Goal: Task Accomplishment & Management: Complete application form

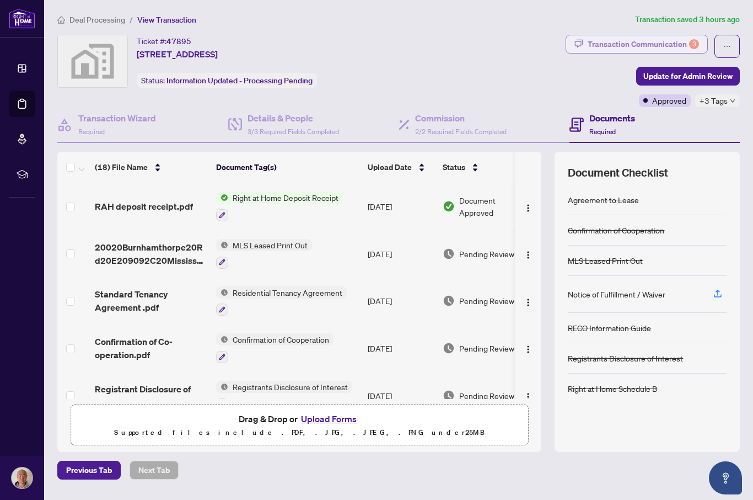
click at [687, 39] on div "Transaction Communication 3" at bounding box center [643, 44] width 111 height 18
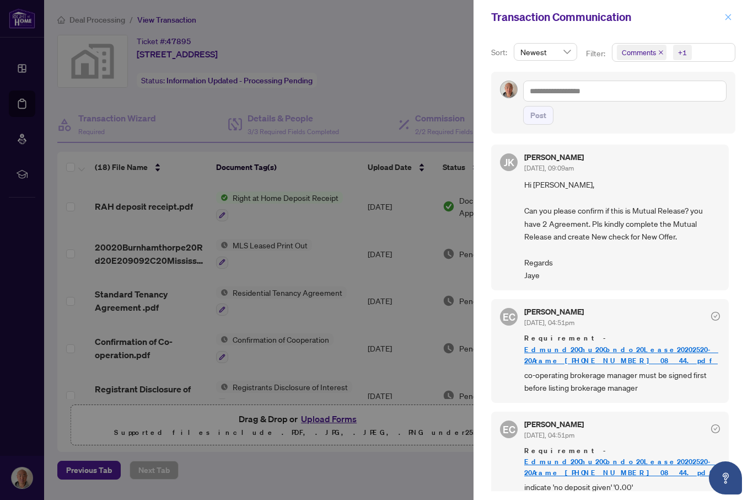
click at [730, 15] on icon "close" at bounding box center [729, 17] width 6 height 6
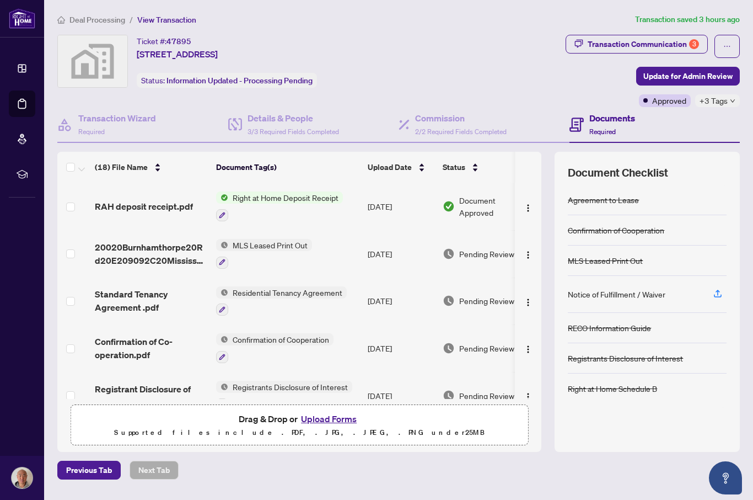
scroll to position [38, 0]
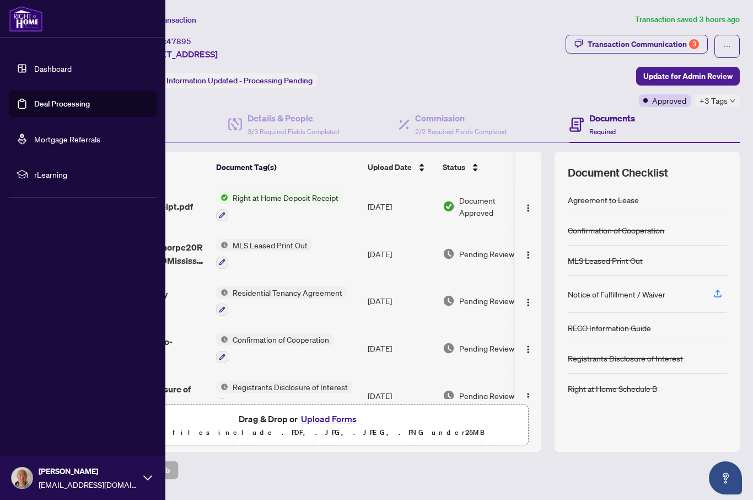
click at [37, 65] on link "Dashboard" at bounding box center [53, 68] width 38 height 10
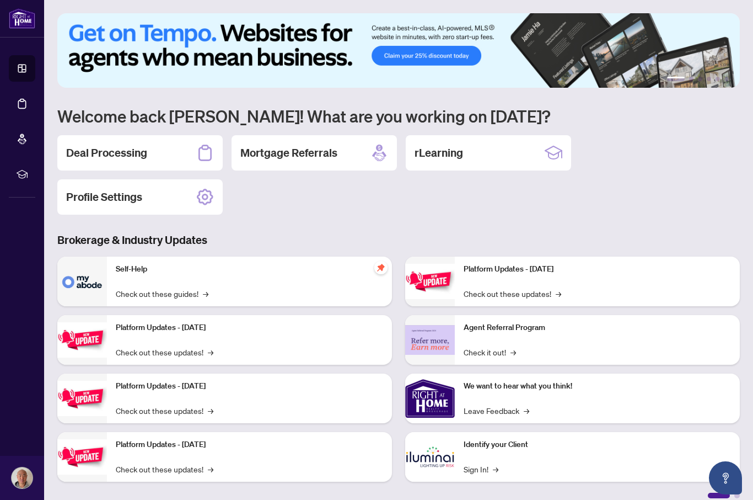
click at [707, 136] on div "Deal Processing Mortgage Referrals rLearning Profile Settings" at bounding box center [398, 174] width 683 height 79
click at [154, 135] on div "Deal Processing" at bounding box center [139, 152] width 165 height 35
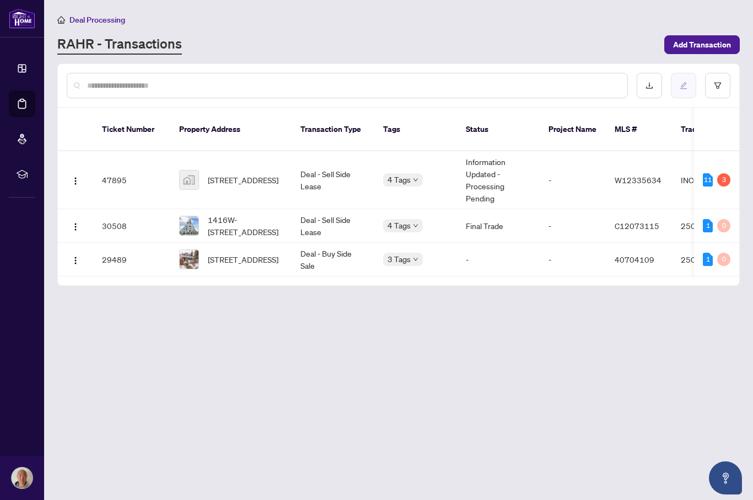
click at [687, 73] on button "button" at bounding box center [683, 85] width 25 height 25
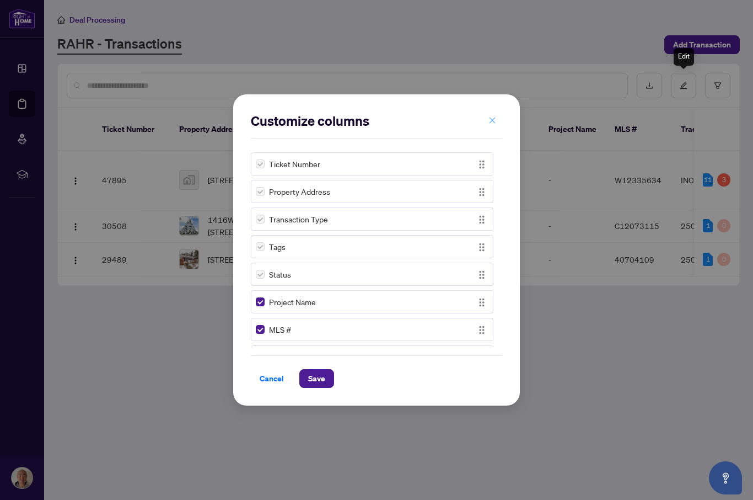
click at [496, 119] on icon "close" at bounding box center [493, 120] width 8 height 8
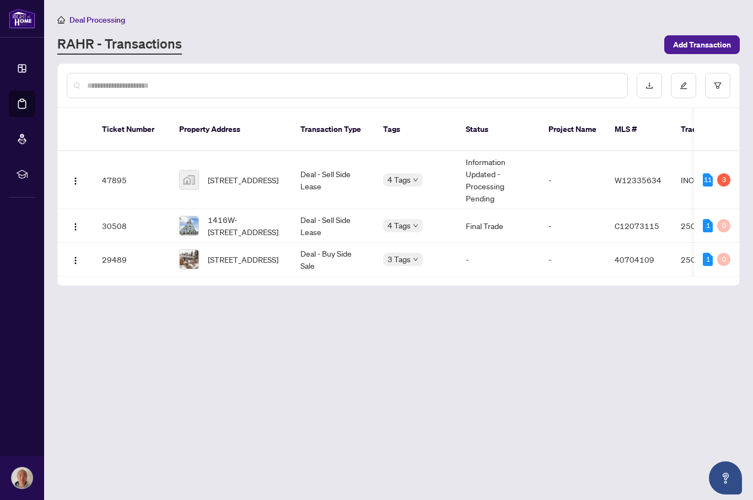
click at [77, 17] on span "Deal Processing" at bounding box center [97, 20] width 56 height 10
click at [95, 17] on span "Deal Processing" at bounding box center [97, 20] width 56 height 10
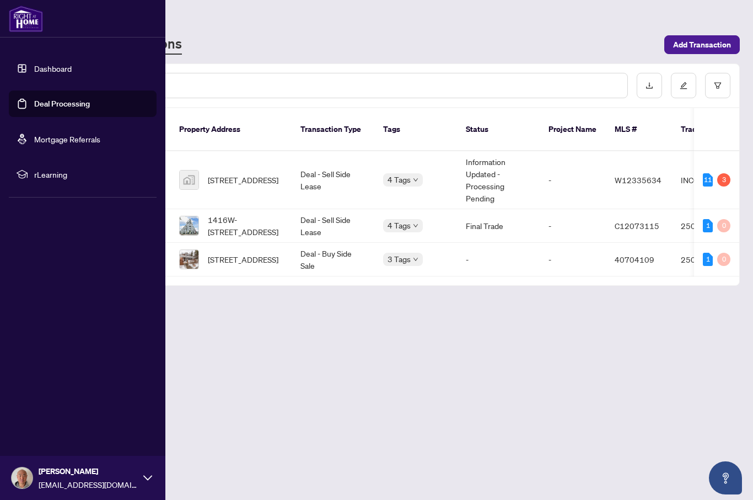
click at [43, 101] on link "Deal Processing" at bounding box center [62, 104] width 56 height 10
click at [50, 102] on link "Deal Processing" at bounding box center [62, 104] width 56 height 10
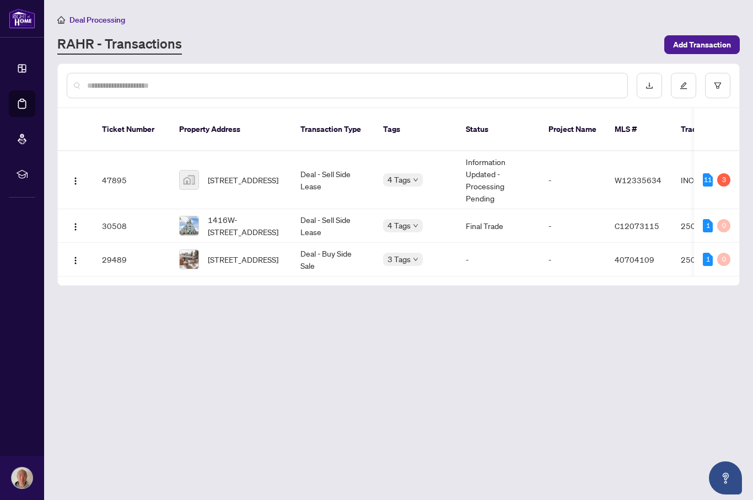
click at [565, 357] on main "Deal Processing [PERSON_NAME] - Transactions Add Transaction Ticket Number Prop…" at bounding box center [398, 250] width 709 height 500
click at [720, 85] on icon "filter" at bounding box center [718, 86] width 8 height 8
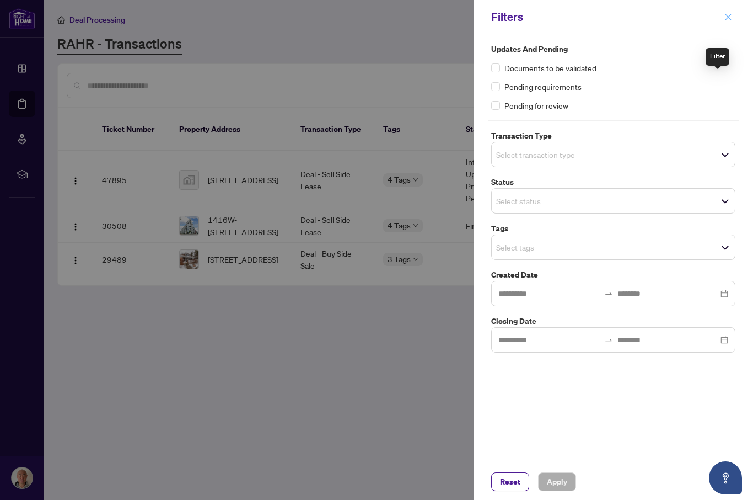
click at [728, 21] on span "button" at bounding box center [729, 17] width 8 height 18
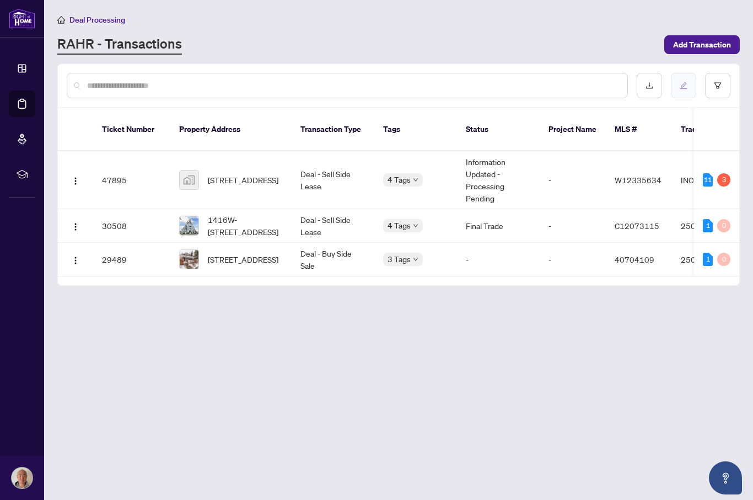
click at [688, 88] on button "button" at bounding box center [683, 85] width 25 height 25
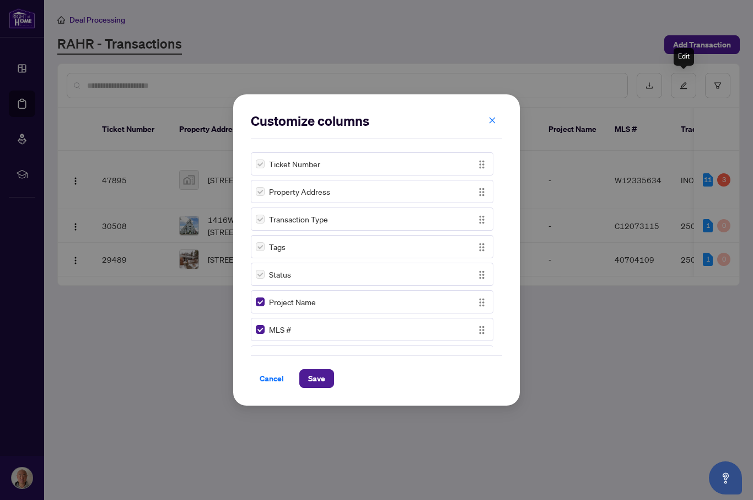
click at [592, 36] on div "Customize columns Ticket Number Property Address Transaction Type Tags Status P…" at bounding box center [376, 250] width 753 height 500
click at [498, 119] on button "button" at bounding box center [493, 120] width 22 height 19
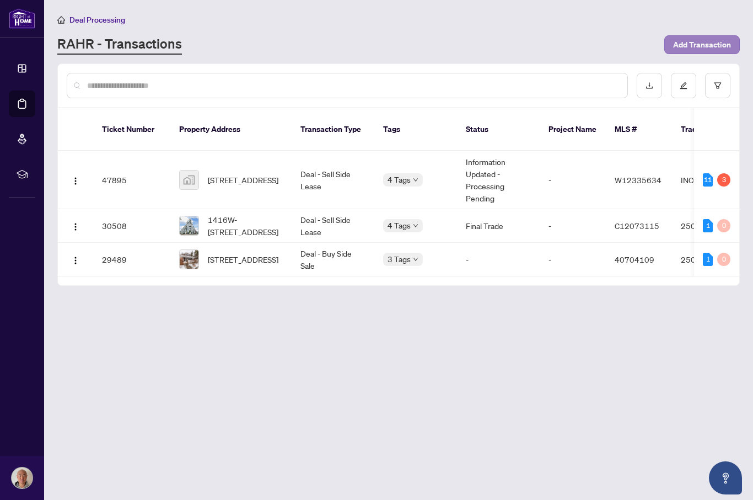
click at [707, 50] on span "Add Transaction" at bounding box center [702, 45] width 58 height 18
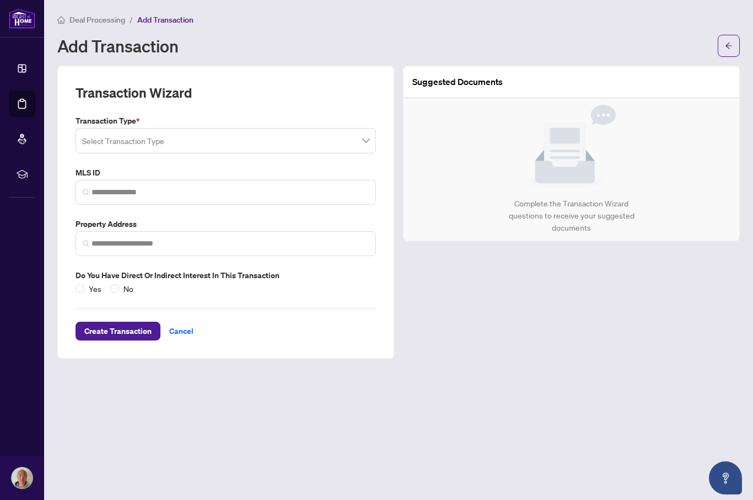
click at [336, 138] on input "search" at bounding box center [220, 142] width 277 height 24
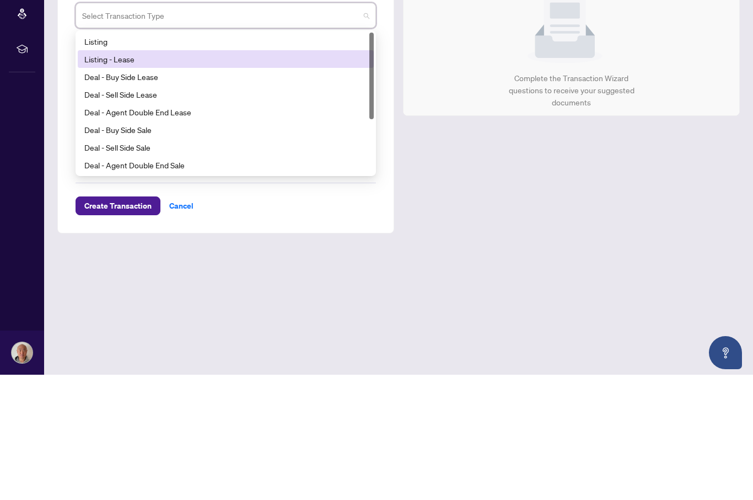
click at [174, 178] on div "Listing - Lease" at bounding box center [225, 184] width 283 height 12
